Goal: Navigation & Orientation: Find specific page/section

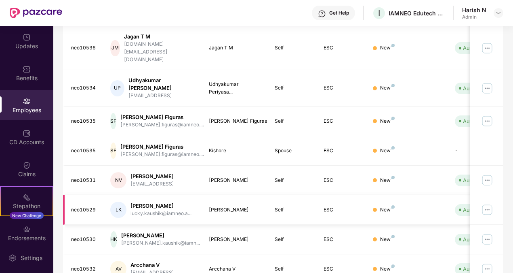
scroll to position [222, 0]
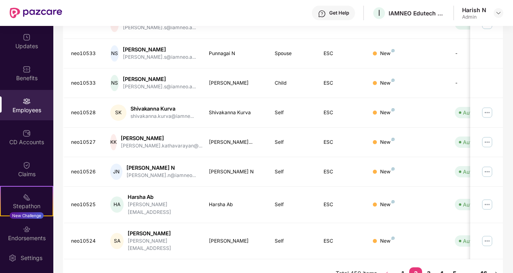
click at [385, 267] on button "button" at bounding box center [386, 273] width 13 height 13
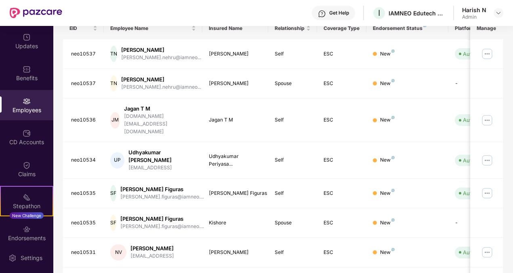
scroll to position [131, 0]
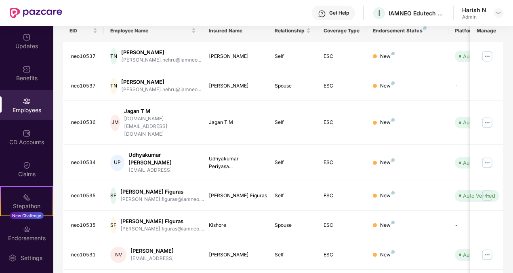
click at [337, 183] on td "ESC" at bounding box center [341, 196] width 49 height 30
